Goal: Task Accomplishment & Management: Use online tool/utility

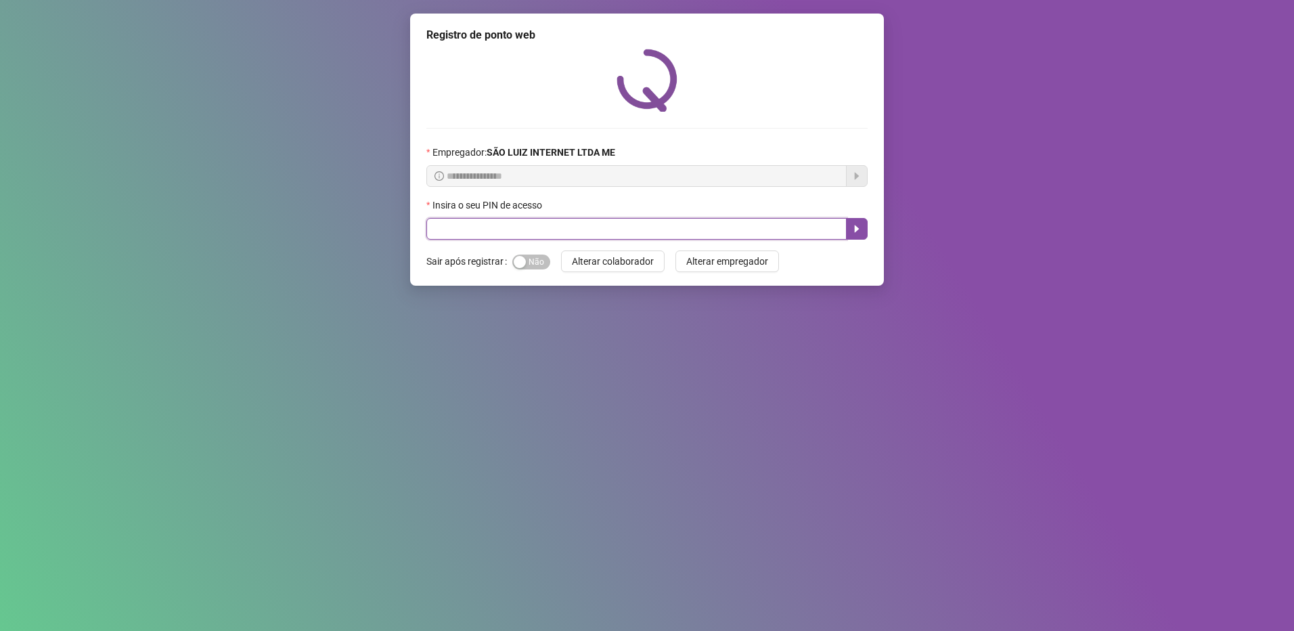
click at [578, 236] on input "text" at bounding box center [636, 229] width 420 height 22
type input "*****"
click at [856, 220] on button "button" at bounding box center [857, 229] width 22 height 22
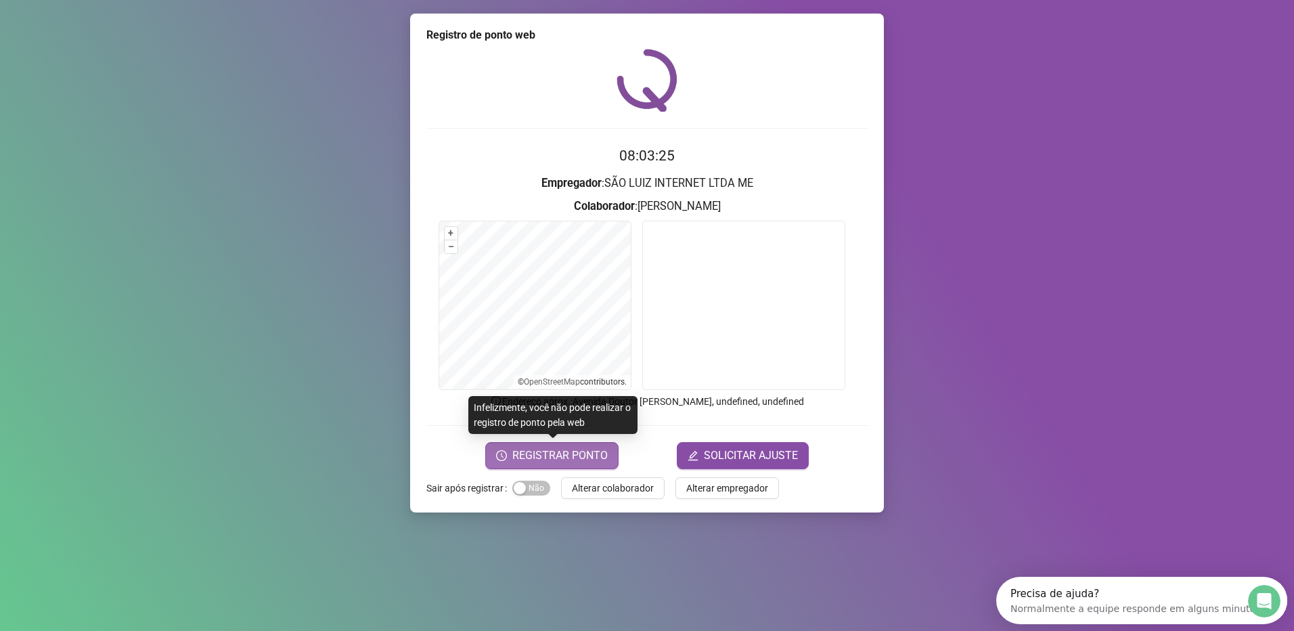
click at [542, 456] on span "REGISTRAR PONTO" at bounding box center [559, 455] width 95 height 16
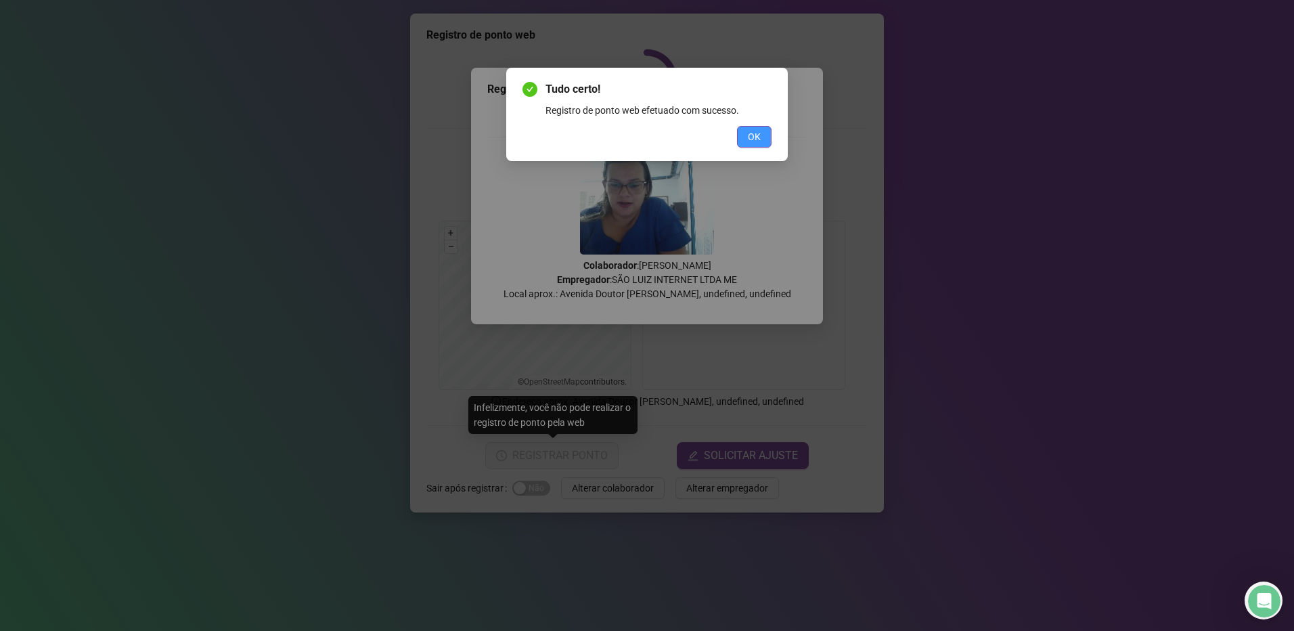
click at [759, 131] on span "OK" at bounding box center [754, 136] width 13 height 15
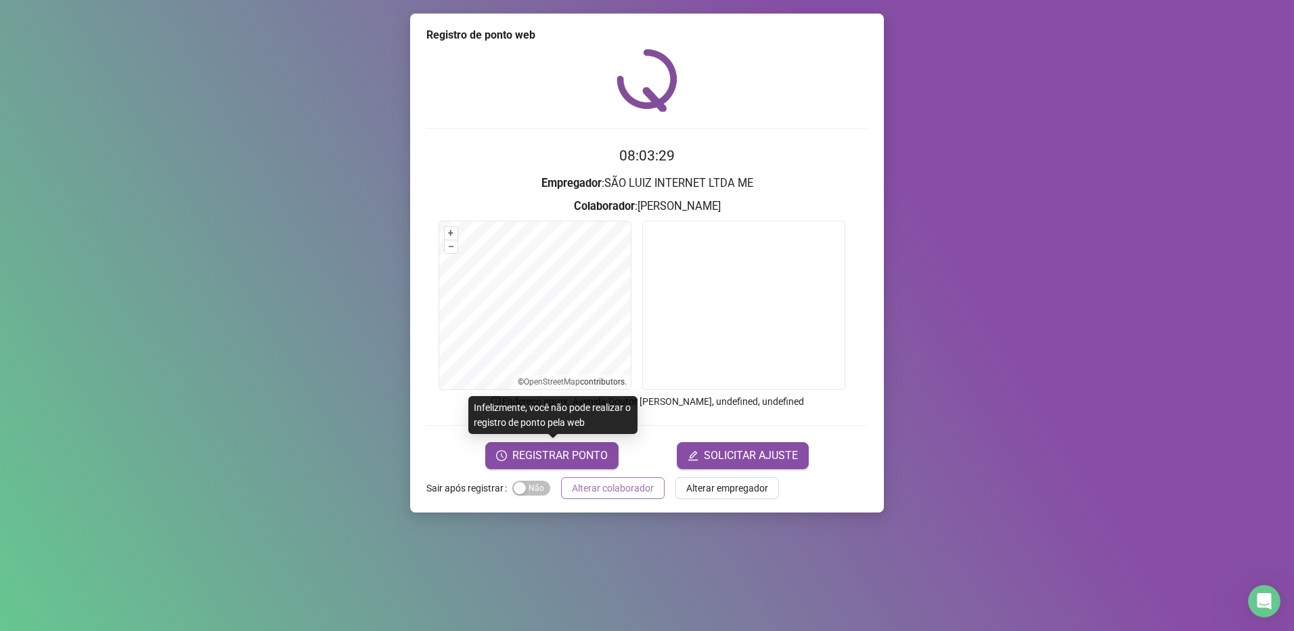
click at [617, 489] on span "Alterar colaborador" at bounding box center [613, 488] width 82 height 15
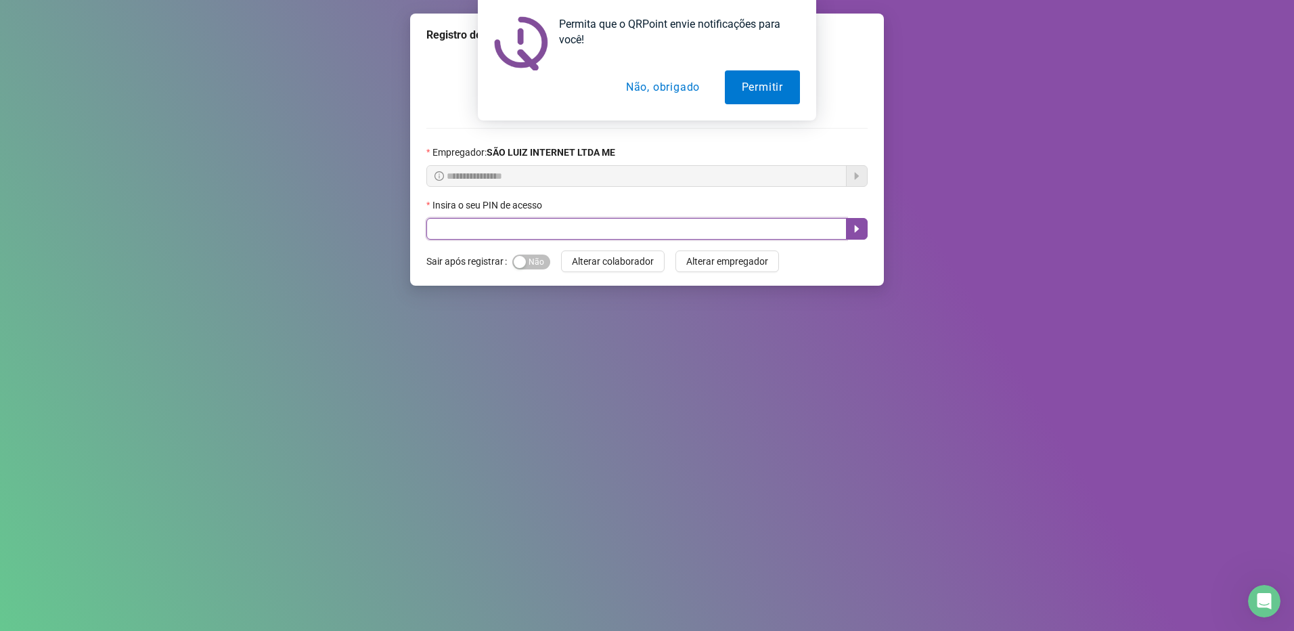
click at [583, 228] on input "text" at bounding box center [636, 229] width 420 height 22
type input "*****"
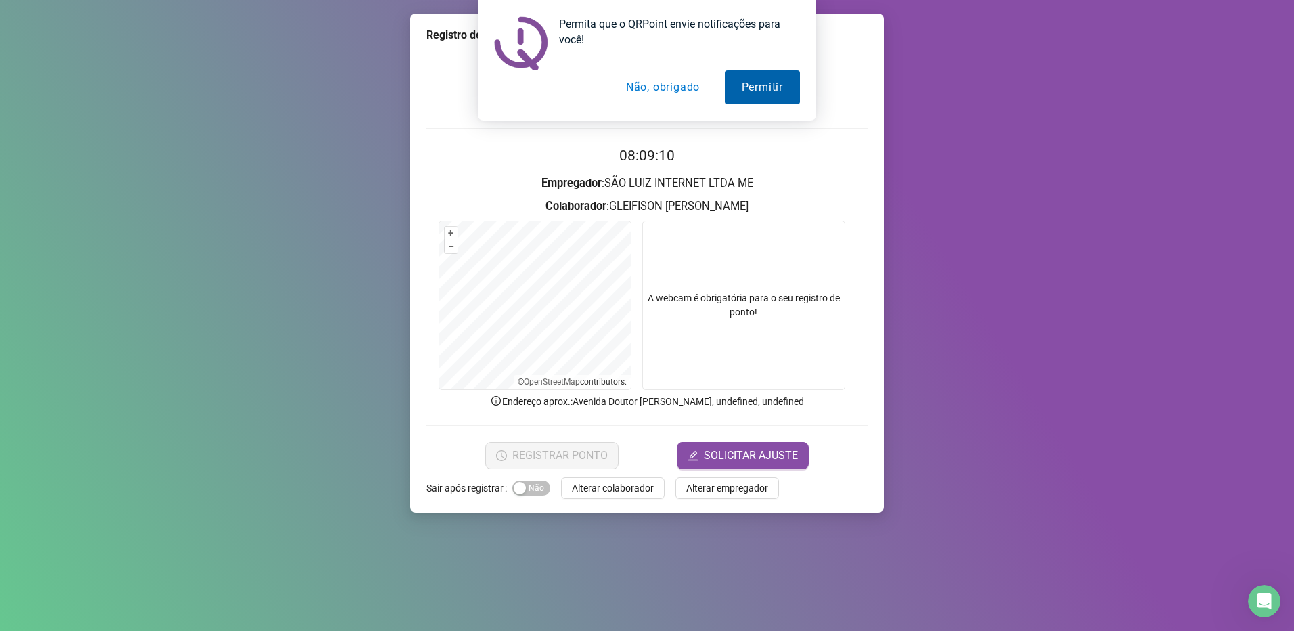
click at [738, 89] on button "Permitir" at bounding box center [762, 87] width 75 height 34
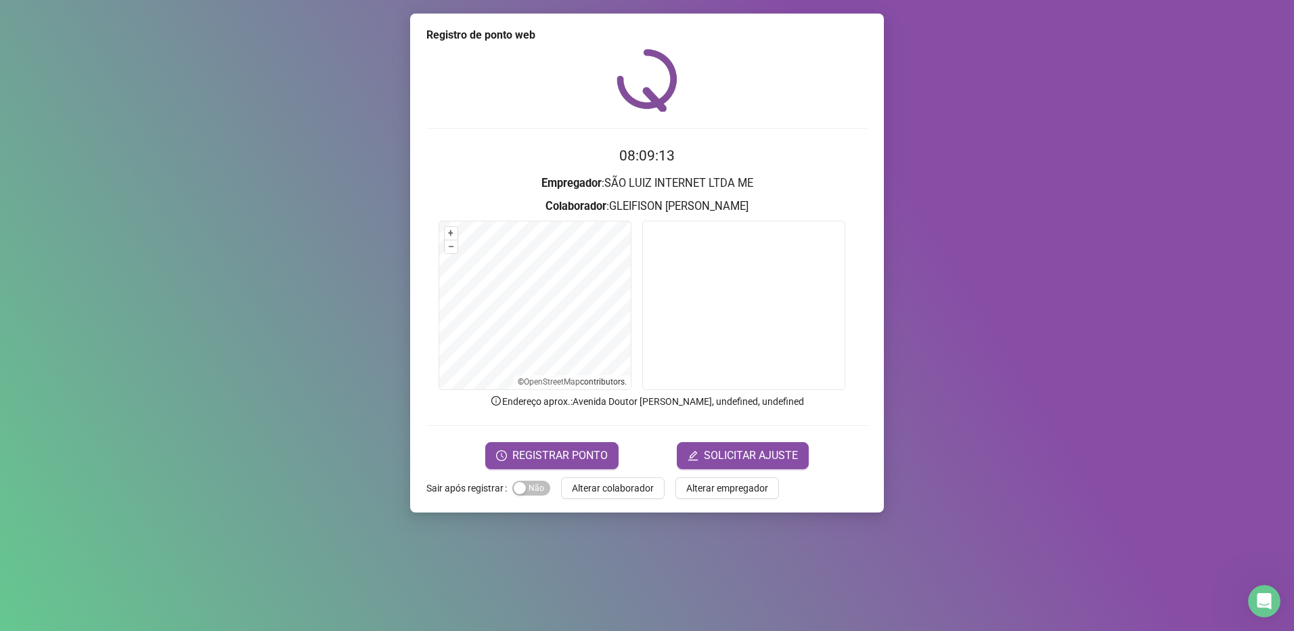
click at [712, 38] on div "Registro de ponto web" at bounding box center [646, 35] width 441 height 16
click at [602, 451] on span "REGISTRAR PONTO" at bounding box center [559, 455] width 95 height 16
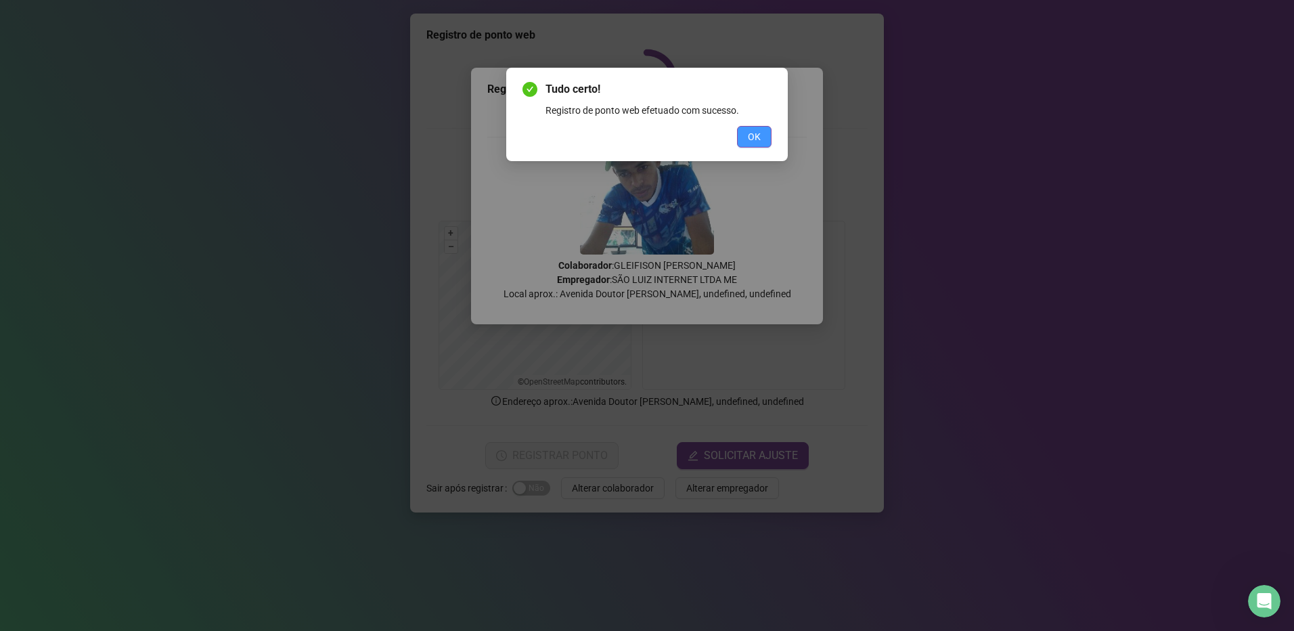
click at [764, 143] on button "OK" at bounding box center [754, 137] width 35 height 22
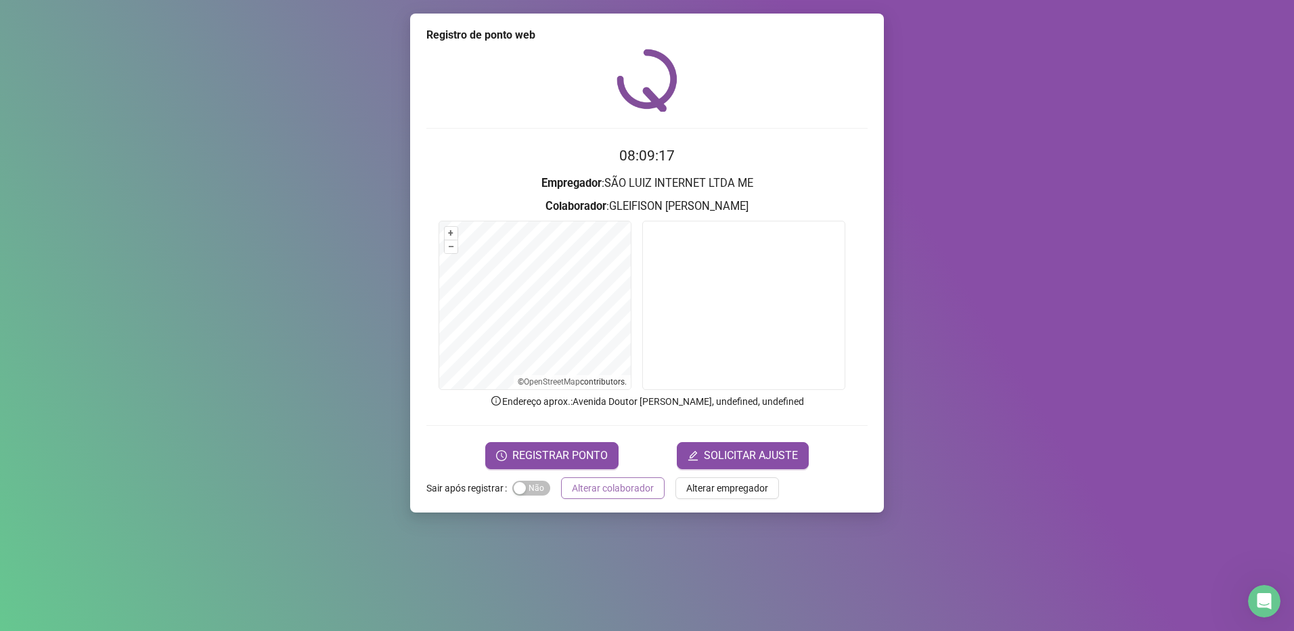
click at [601, 493] on span "Alterar colaborador" at bounding box center [613, 488] width 82 height 15
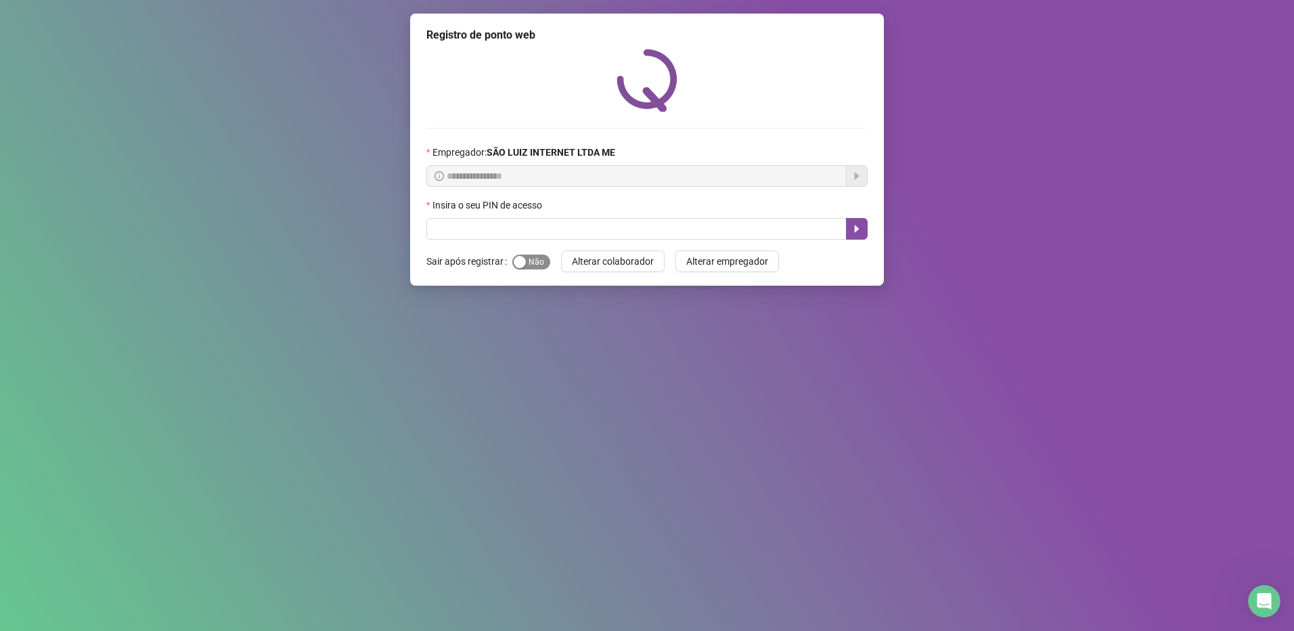
click at [528, 258] on span "Sim Não" at bounding box center [531, 262] width 38 height 15
